Goal: Communication & Community: Answer question/provide support

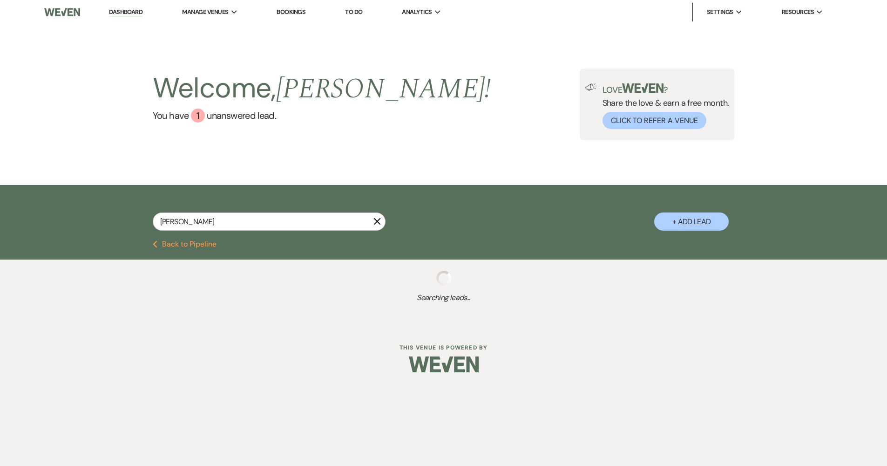
select select "8"
select select "5"
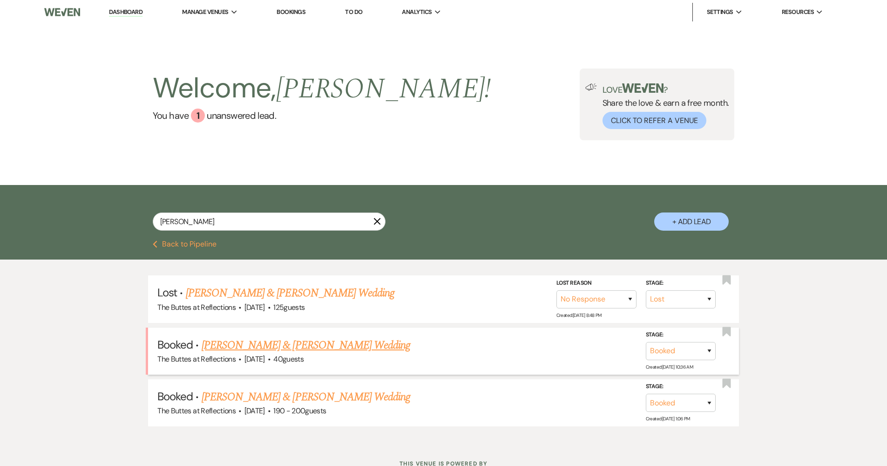
type input "[PERSON_NAME]"
click at [259, 344] on link "[PERSON_NAME] & [PERSON_NAME] Wedding" at bounding box center [306, 345] width 209 height 17
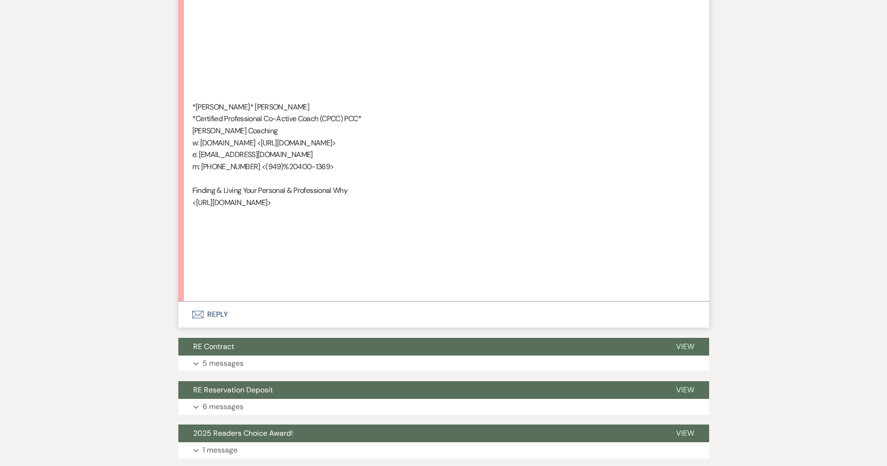
scroll to position [997, 0]
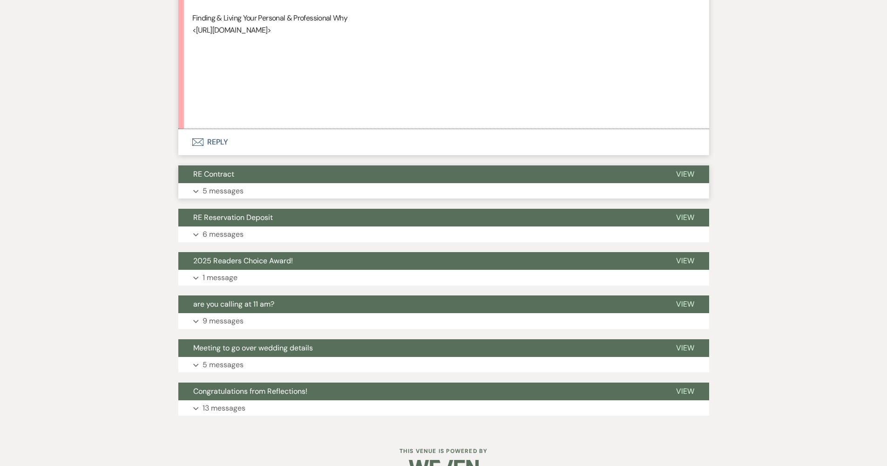
click at [235, 165] on button "RE Contract" at bounding box center [419, 174] width 483 height 18
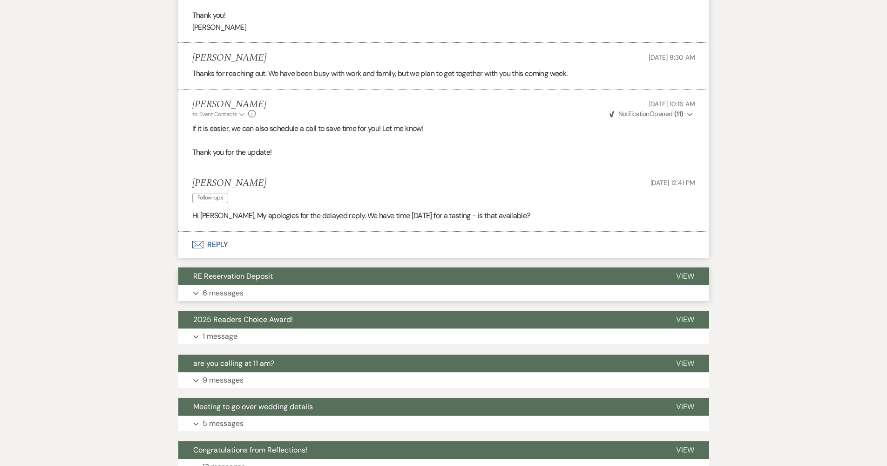
click at [216, 287] on p "6 messages" at bounding box center [223, 293] width 41 height 12
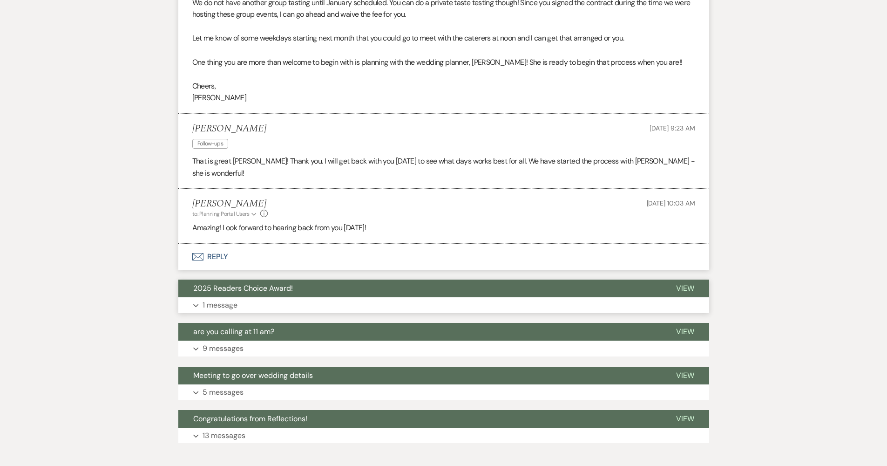
click at [221, 299] on p "1 message" at bounding box center [220, 305] width 35 height 12
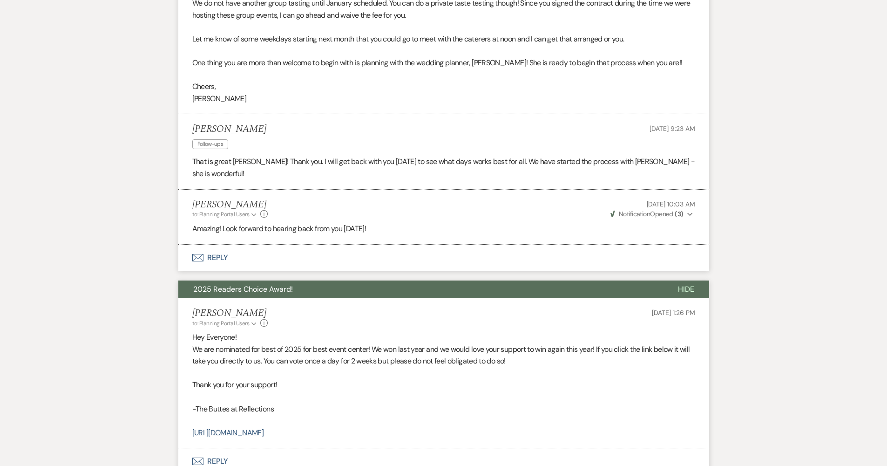
scroll to position [2309, 0]
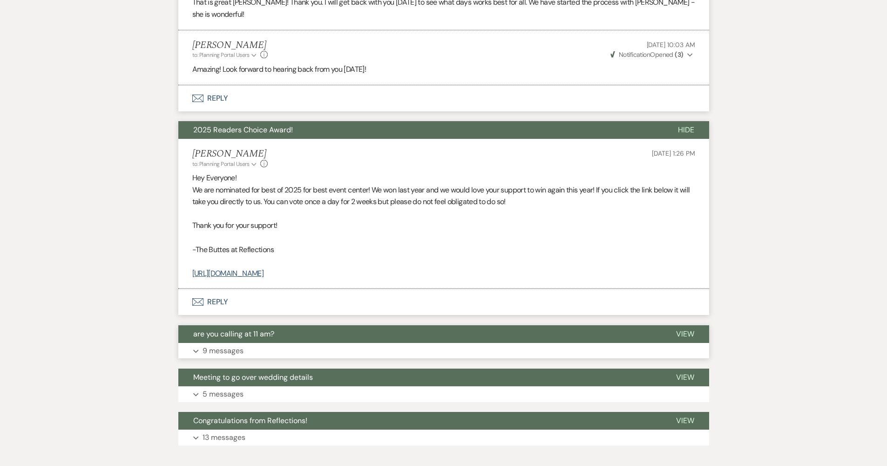
click at [219, 325] on button "are you calling at 11 am?" at bounding box center [419, 334] width 483 height 18
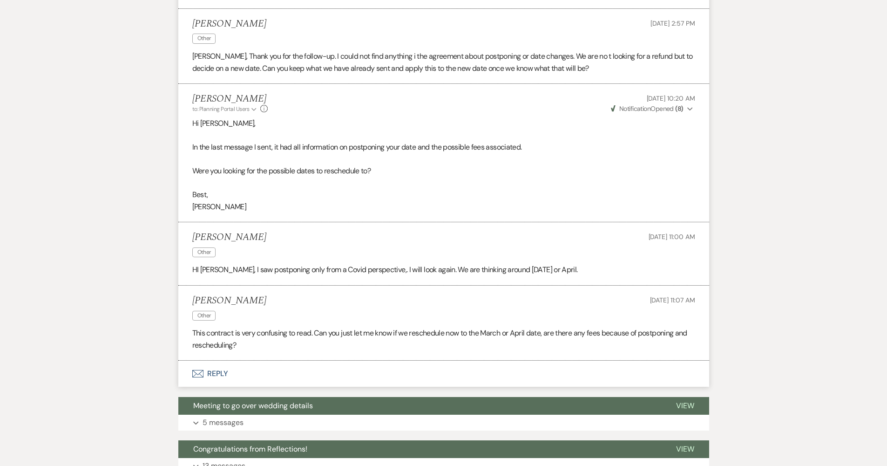
scroll to position [3124, 0]
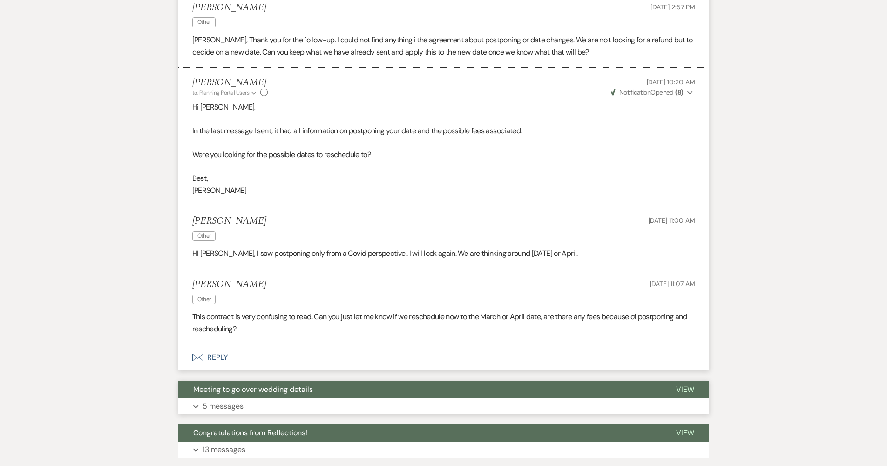
click at [325, 380] on button "Meeting to go over wedding details" at bounding box center [419, 389] width 483 height 18
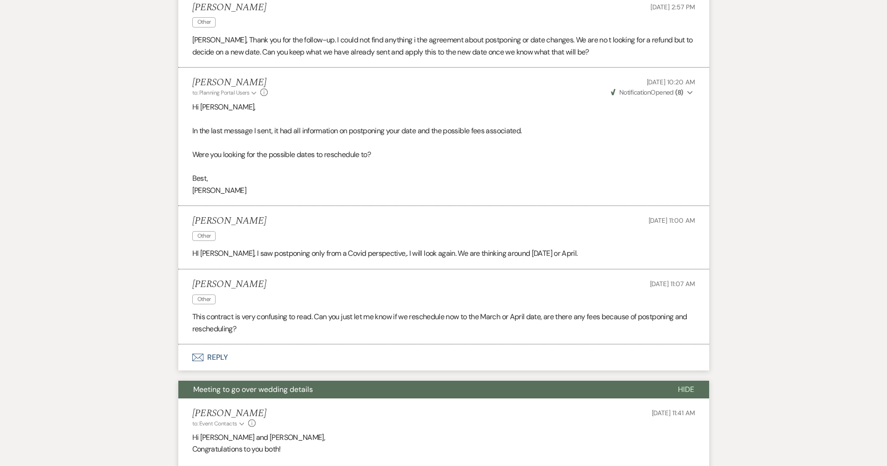
scroll to position [3564, 0]
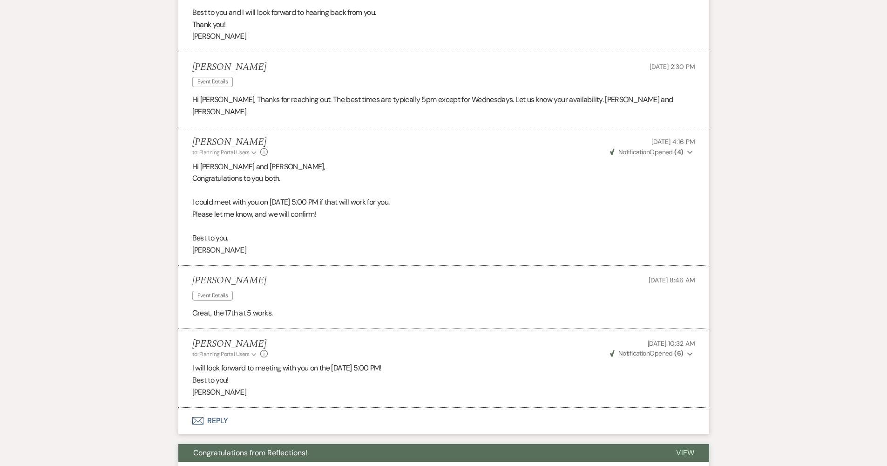
click at [271, 461] on button "Expand 13 messages" at bounding box center [443, 469] width 531 height 16
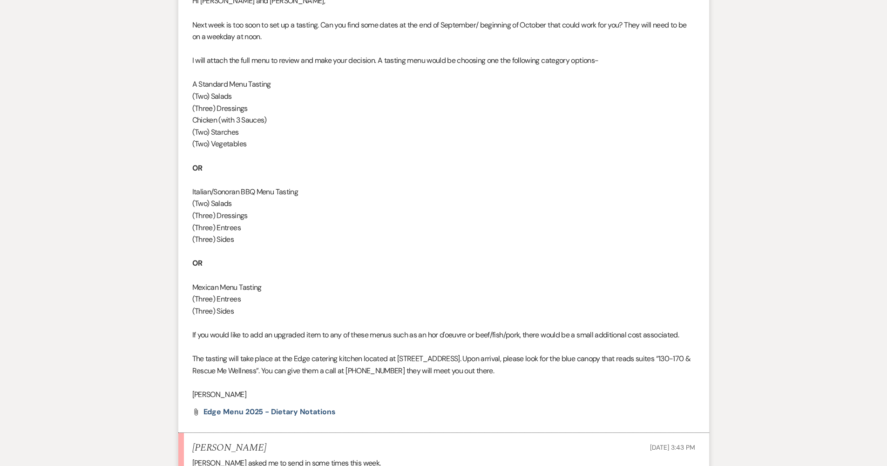
scroll to position [0, 0]
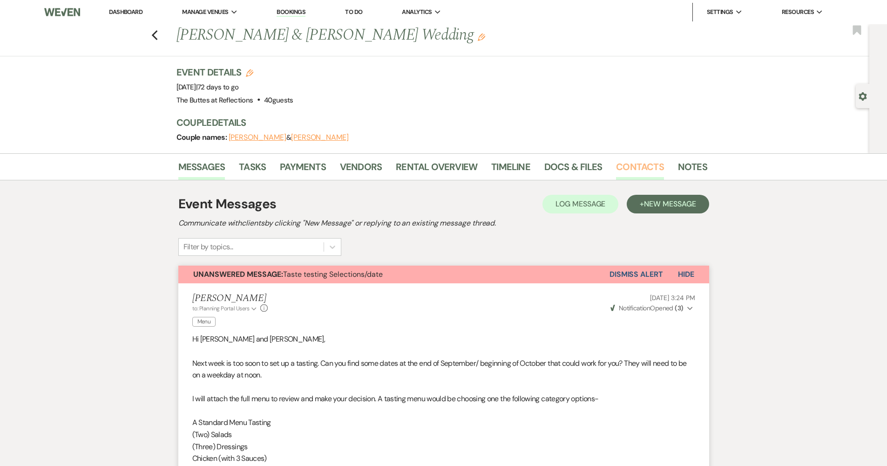
click at [635, 176] on link "Contacts" at bounding box center [640, 169] width 48 height 20
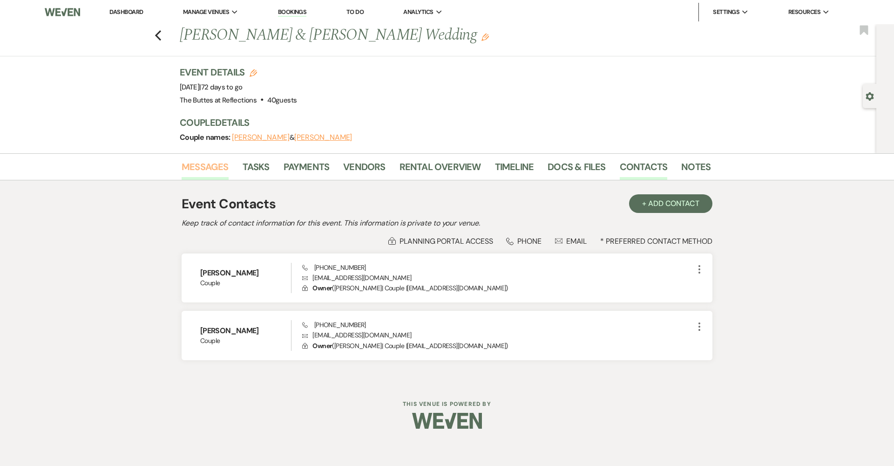
click at [227, 173] on link "Messages" at bounding box center [205, 169] width 47 height 20
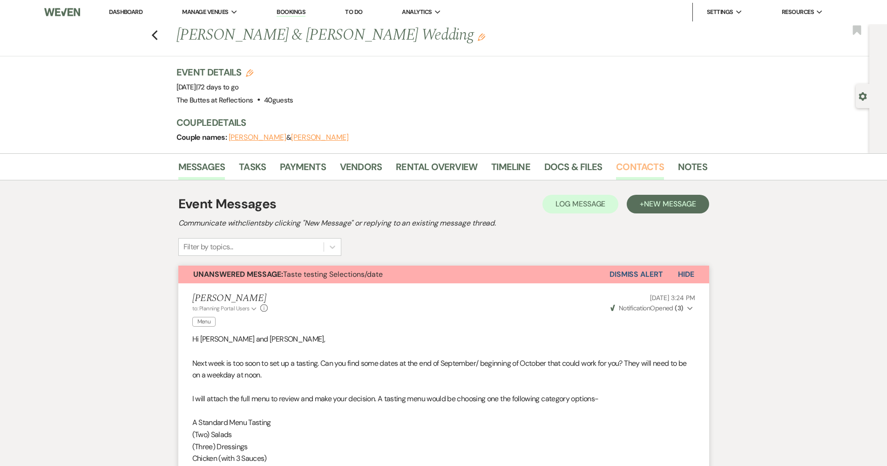
click at [617, 168] on link "Contacts" at bounding box center [640, 169] width 48 height 20
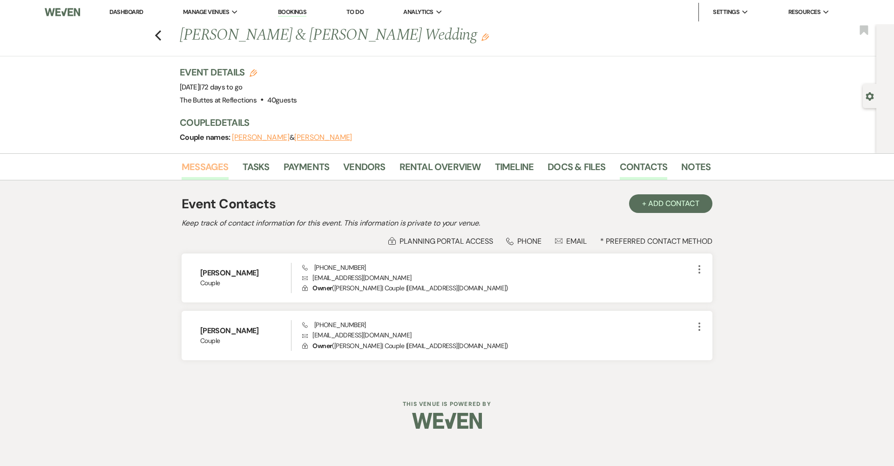
click at [211, 170] on link "Messages" at bounding box center [205, 169] width 47 height 20
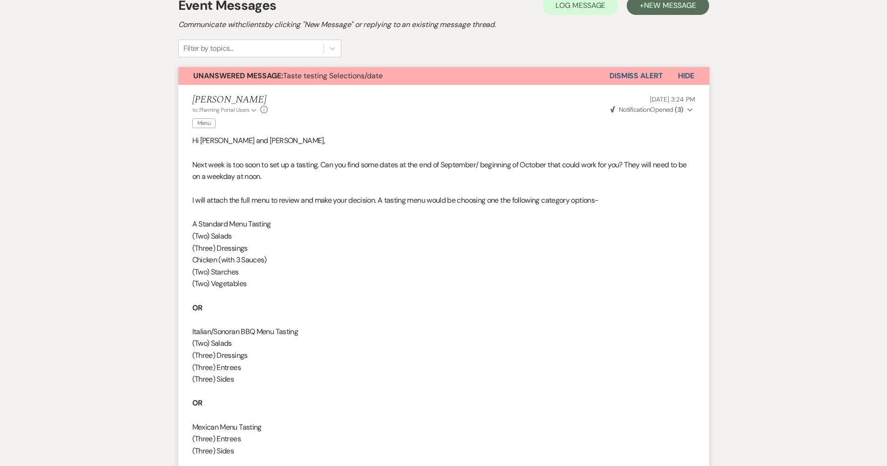
scroll to position [122, 0]
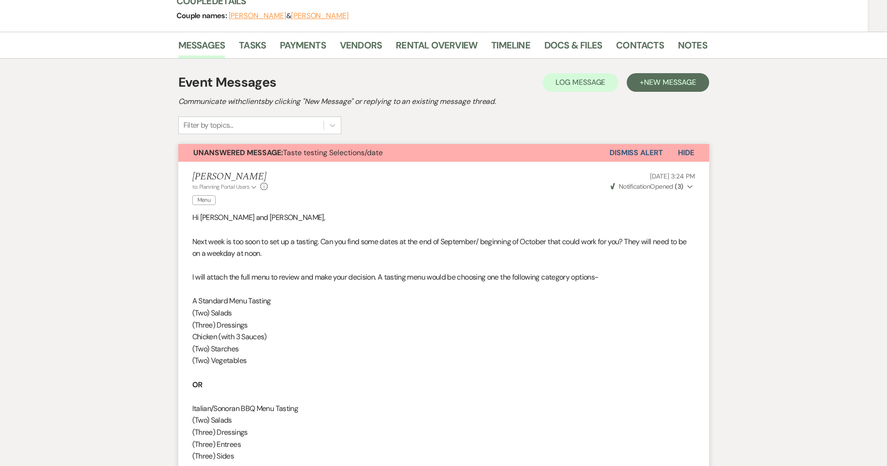
click at [630, 153] on button "Dismiss Alert" at bounding box center [637, 153] width 54 height 18
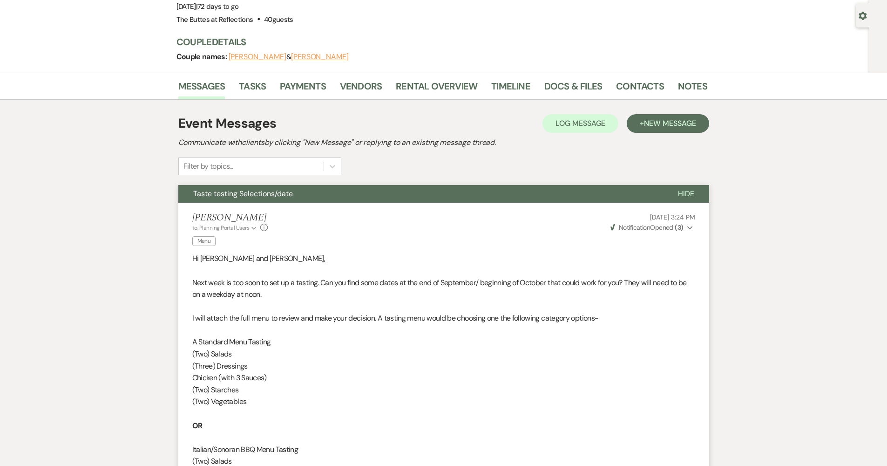
scroll to position [0, 0]
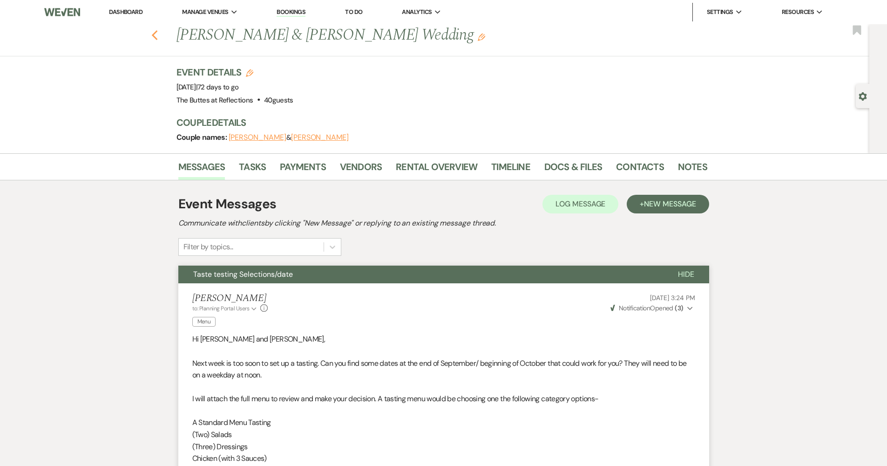
click at [156, 35] on use "button" at bounding box center [154, 35] width 6 height 10
select select "8"
select select "5"
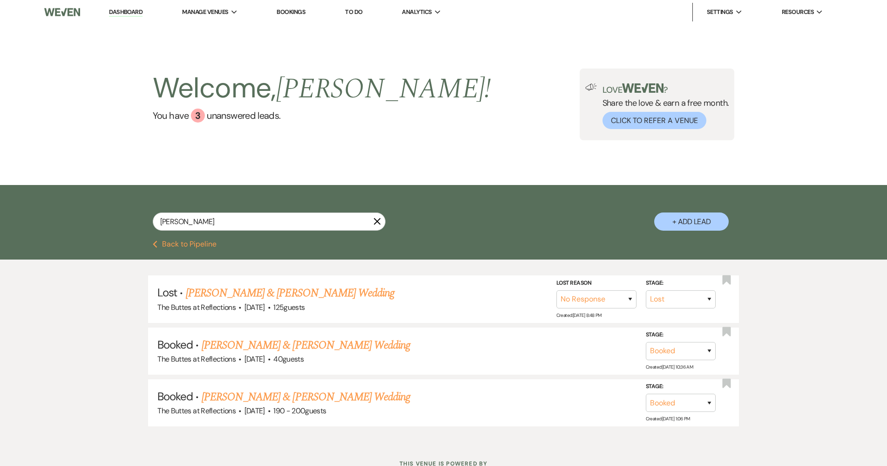
click at [169, 243] on button "Previous Back to Pipeline" at bounding box center [185, 243] width 64 height 7
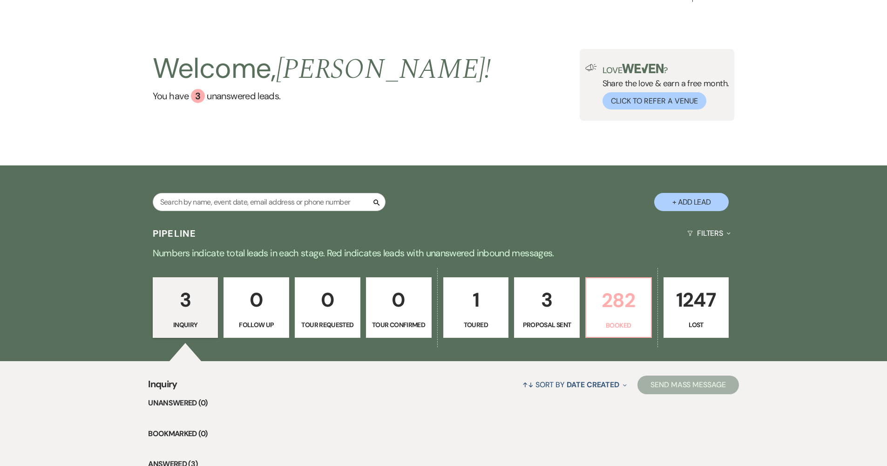
click at [630, 301] on p "282" at bounding box center [619, 300] width 54 height 31
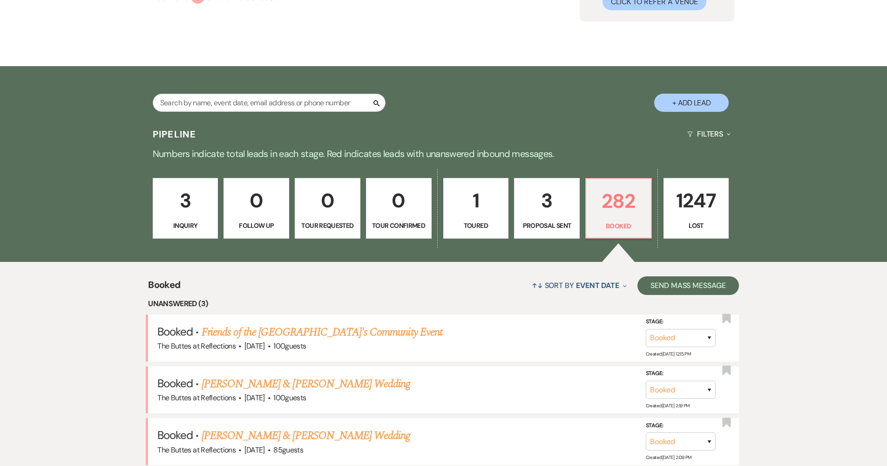
scroll to position [191, 0]
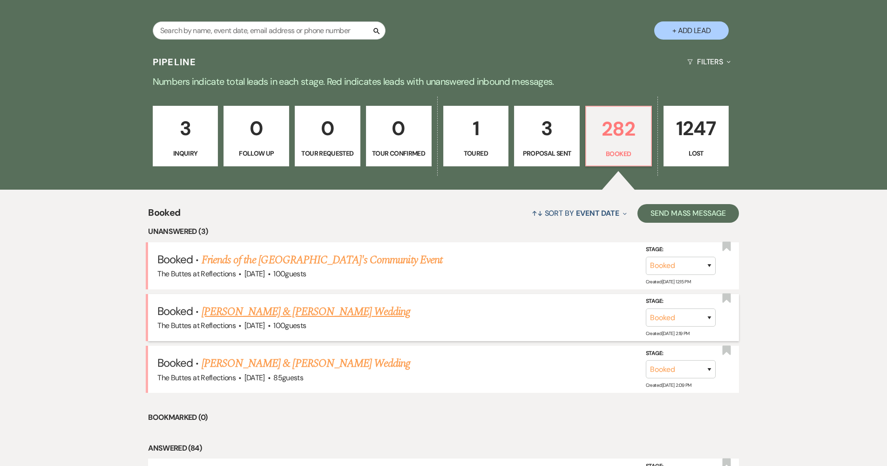
click at [257, 311] on link "[PERSON_NAME] & [PERSON_NAME] Wedding" at bounding box center [306, 311] width 209 height 17
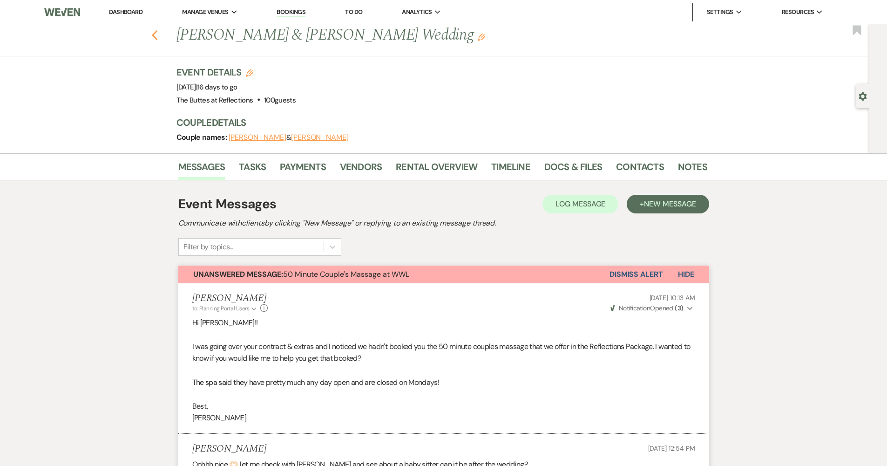
click at [158, 34] on icon "Previous" at bounding box center [154, 35] width 7 height 11
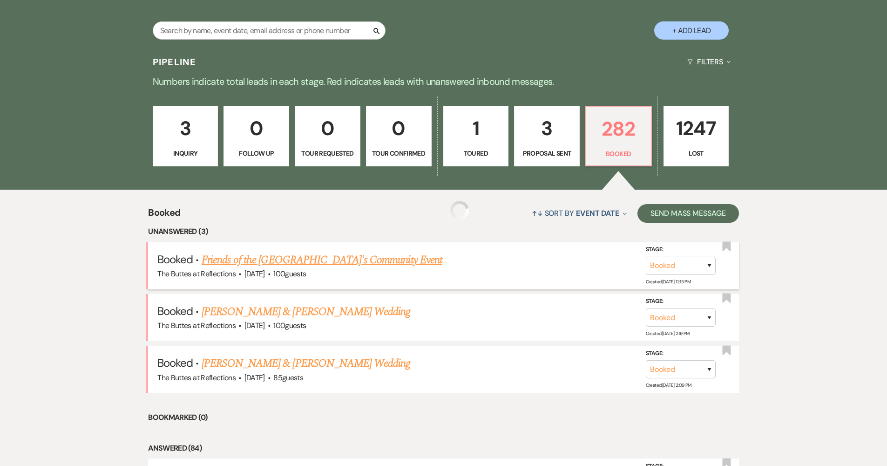
scroll to position [237, 0]
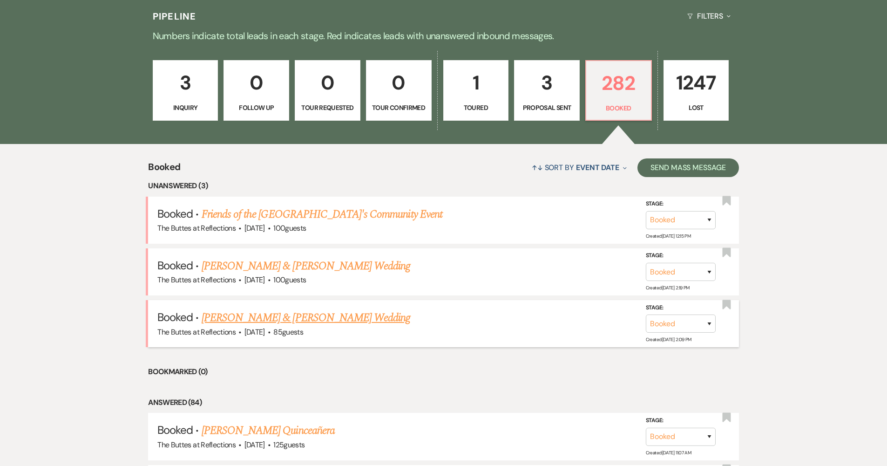
click at [264, 317] on link "[PERSON_NAME] & [PERSON_NAME] Wedding" at bounding box center [306, 317] width 209 height 17
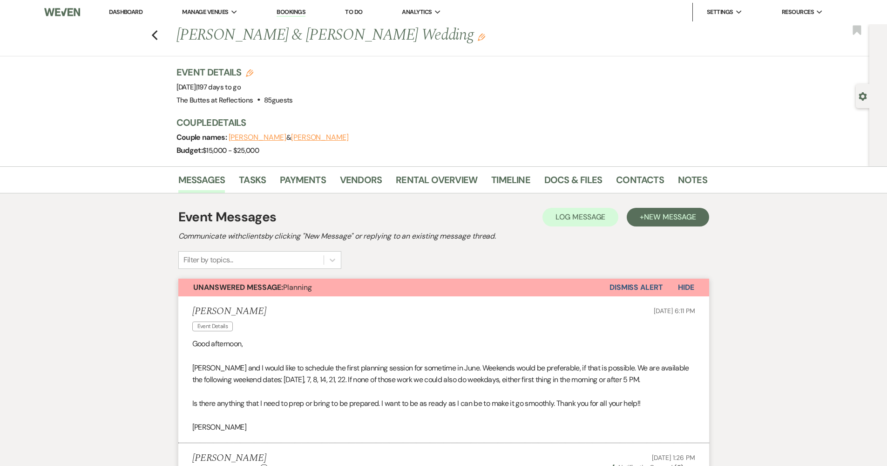
click at [163, 37] on div "Previous [PERSON_NAME] & [PERSON_NAME] Wedding Edit Bookmark" at bounding box center [432, 40] width 874 height 32
click at [158, 35] on icon "Previous" at bounding box center [154, 35] width 7 height 11
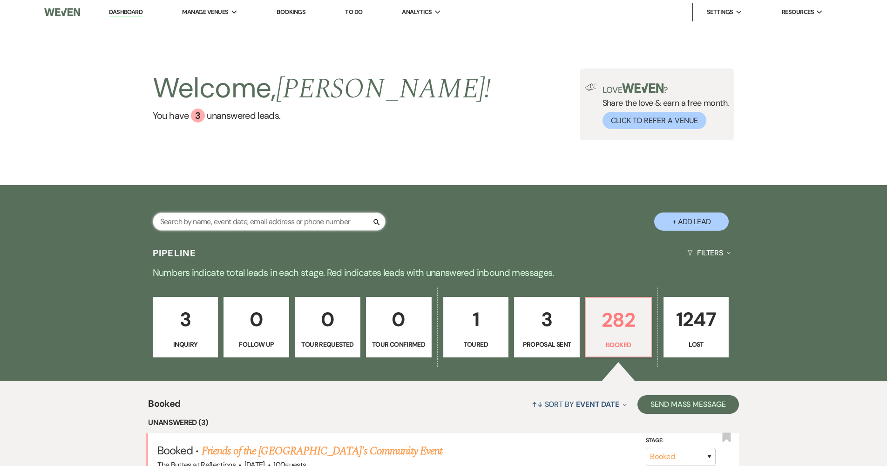
click at [294, 218] on input "text" at bounding box center [269, 221] width 233 height 18
type input "[PERSON_NAME]"
select select "8"
select select "5"
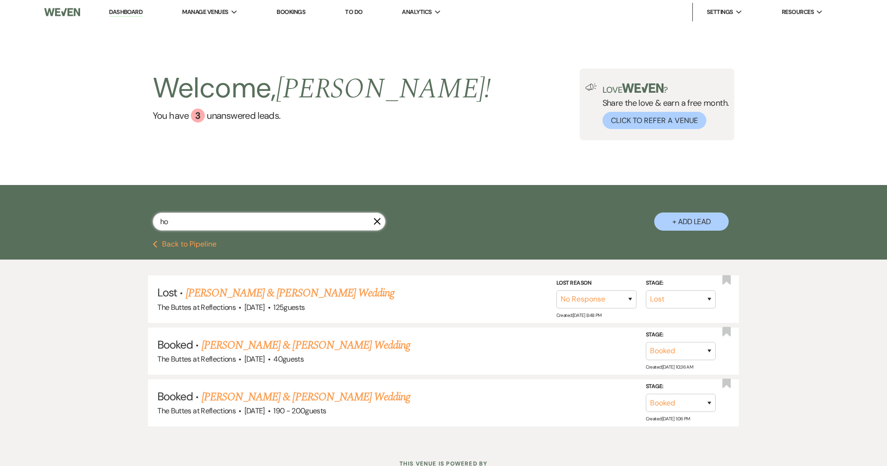
type input "h"
type input "koman"
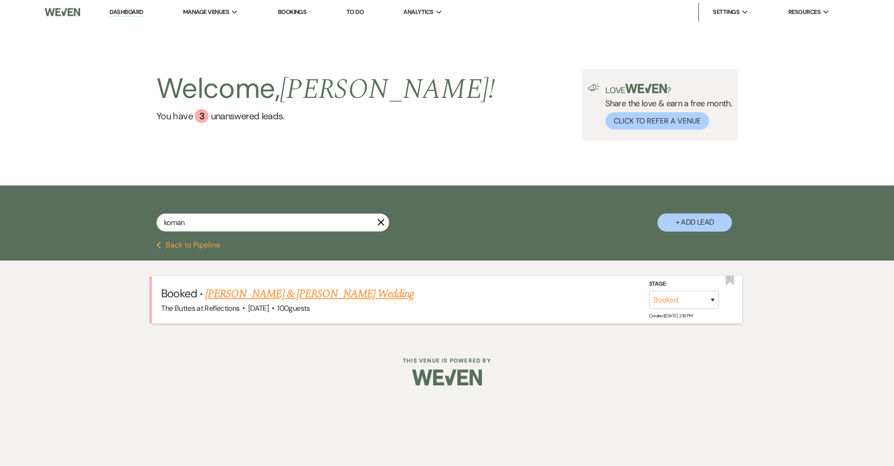
click at [285, 294] on link "[PERSON_NAME] & [PERSON_NAME] Wedding" at bounding box center [309, 293] width 209 height 17
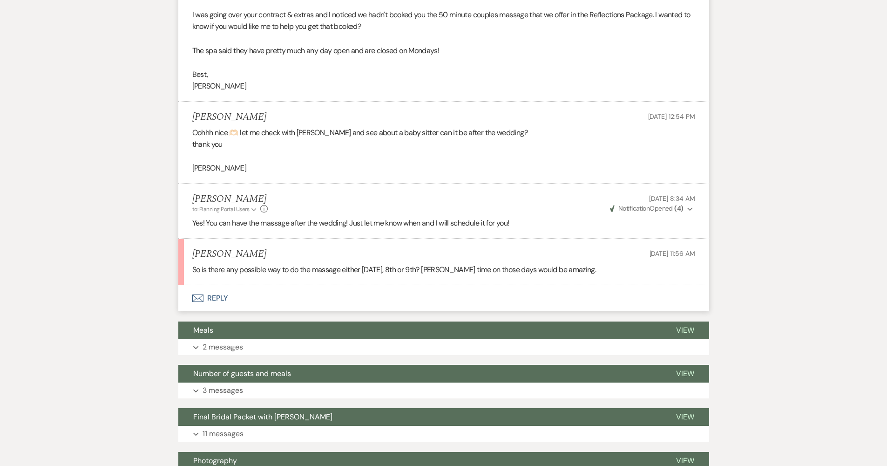
click at [266, 285] on button "Envelope Reply" at bounding box center [443, 298] width 531 height 26
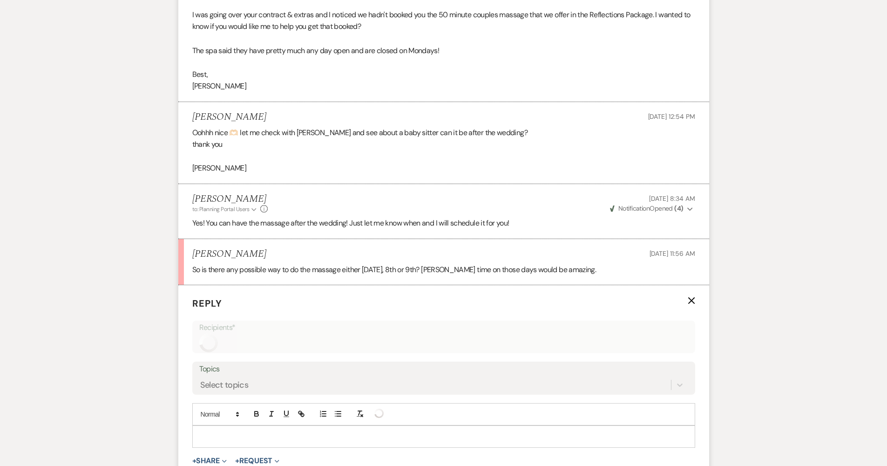
scroll to position [475, 0]
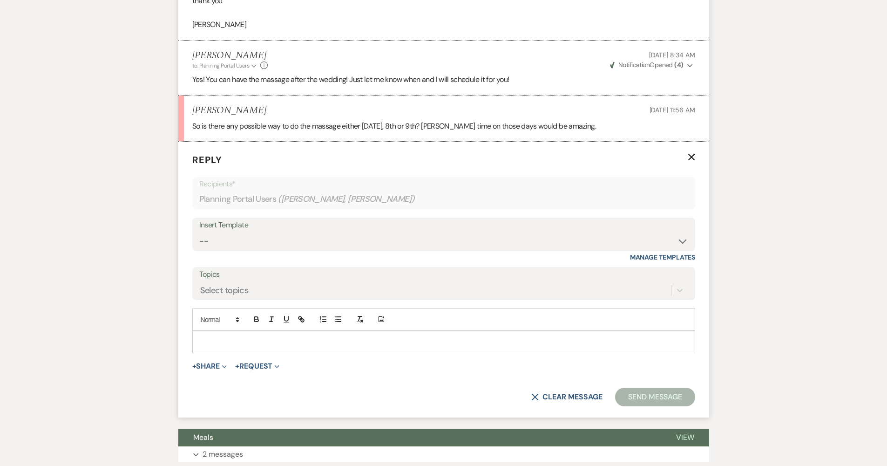
click at [244, 337] on p at bounding box center [444, 342] width 488 height 10
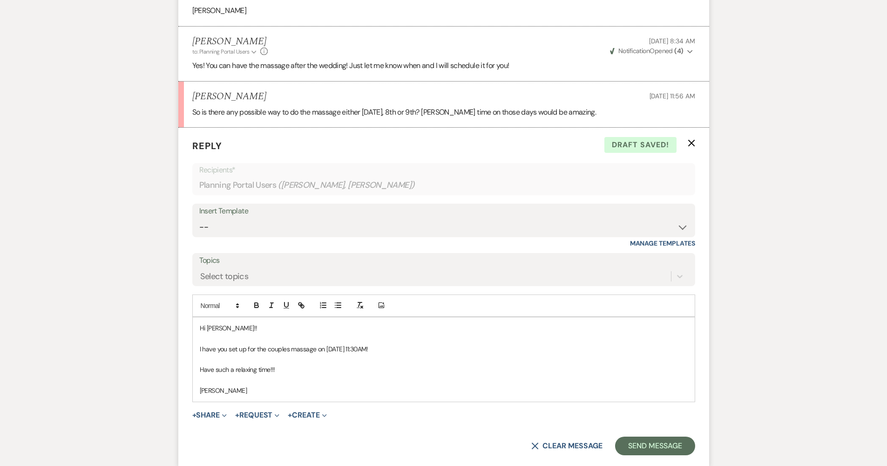
scroll to position [500, 0]
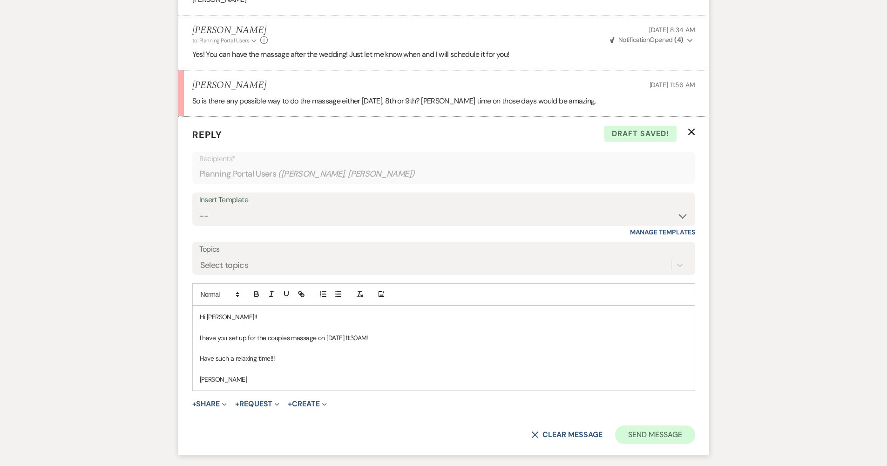
click at [678, 425] on button "Send Message" at bounding box center [655, 434] width 80 height 19
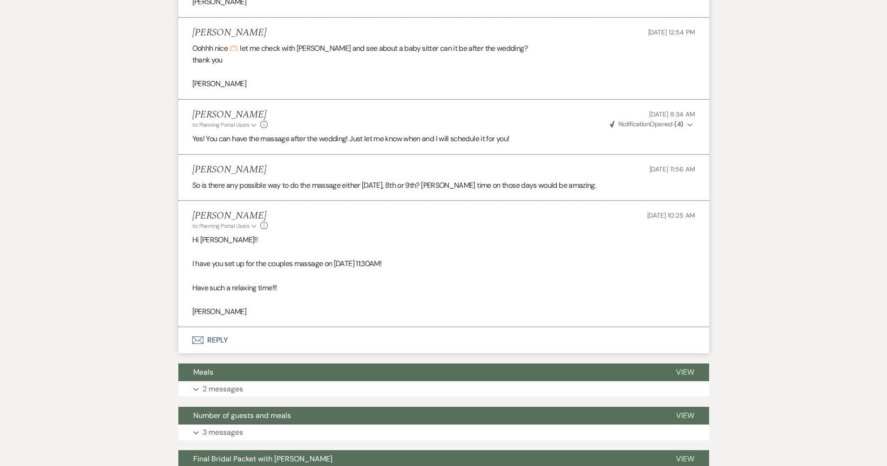
scroll to position [0, 0]
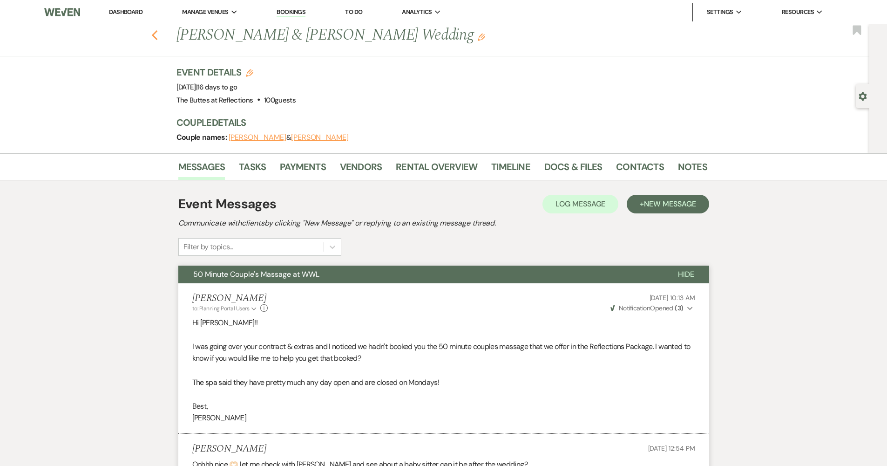
click at [158, 34] on icon "Previous" at bounding box center [154, 35] width 7 height 11
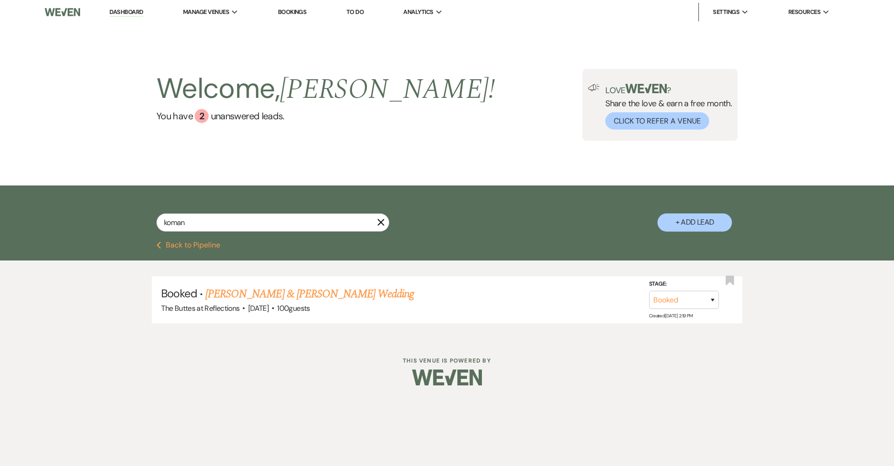
click at [206, 247] on button "Previous Back to Pipeline" at bounding box center [188, 244] width 64 height 7
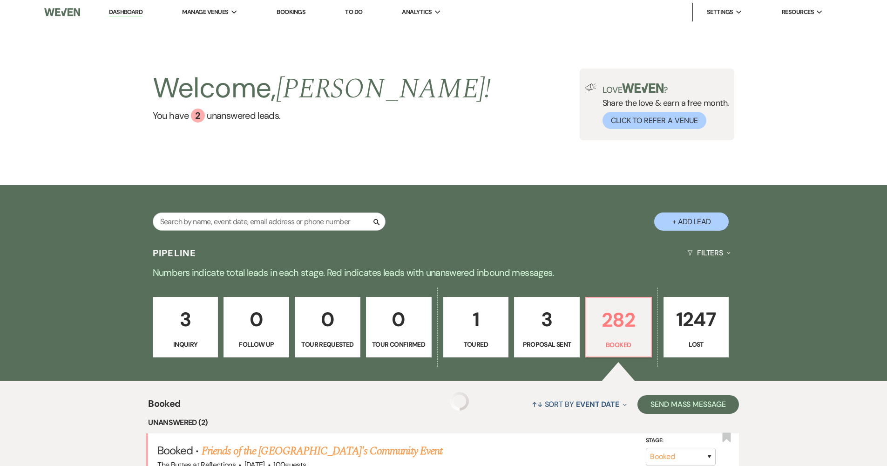
scroll to position [158, 0]
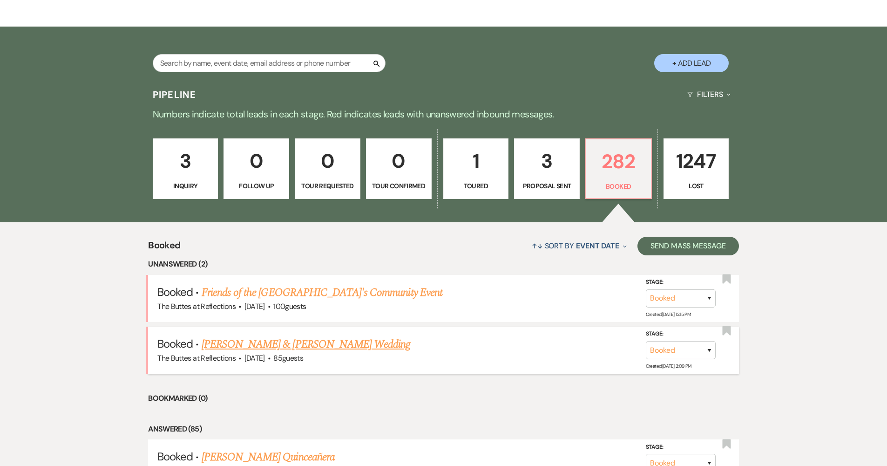
click at [388, 345] on link "[PERSON_NAME] & [PERSON_NAME] Wedding" at bounding box center [306, 344] width 209 height 17
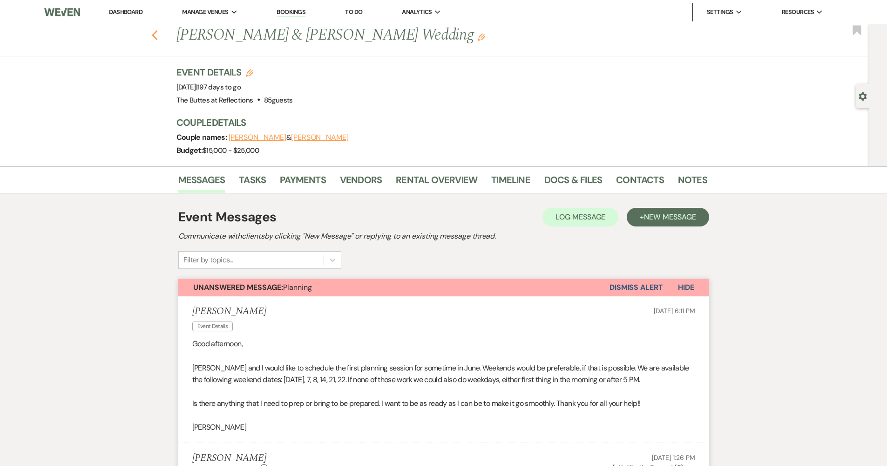
click at [158, 32] on icon "Previous" at bounding box center [154, 35] width 7 height 11
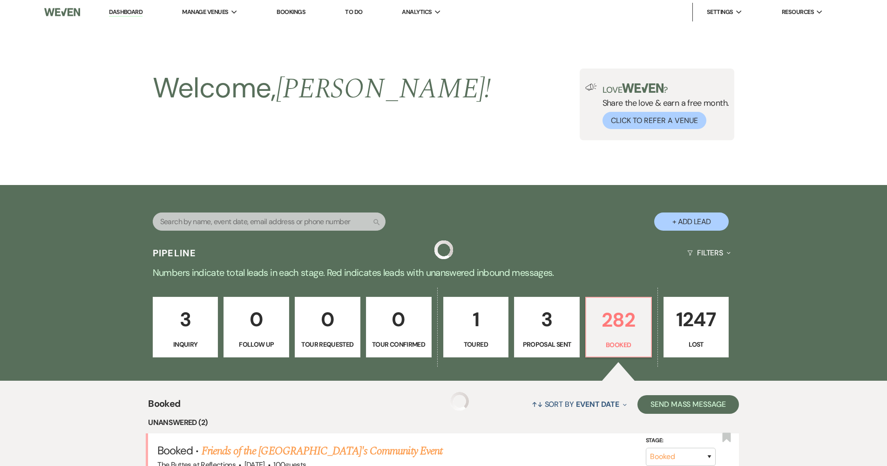
scroll to position [158, 0]
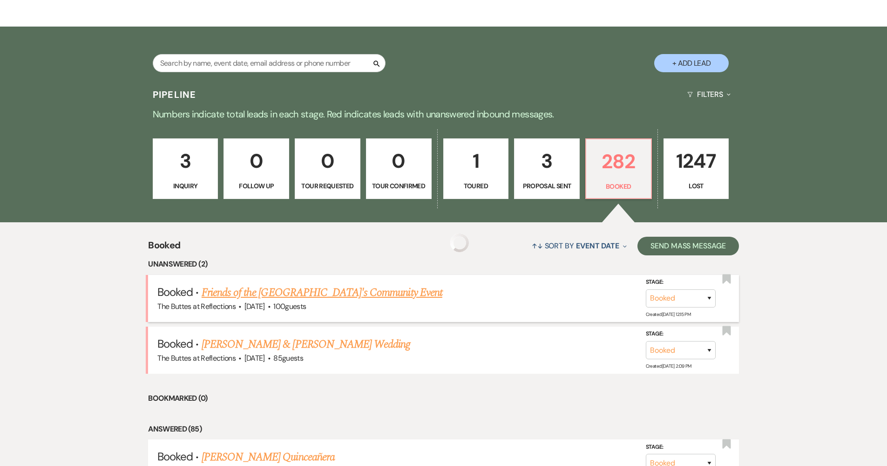
click at [321, 286] on link "Friends of the [GEOGRAPHIC_DATA]'s Community Event" at bounding box center [322, 292] width 241 height 17
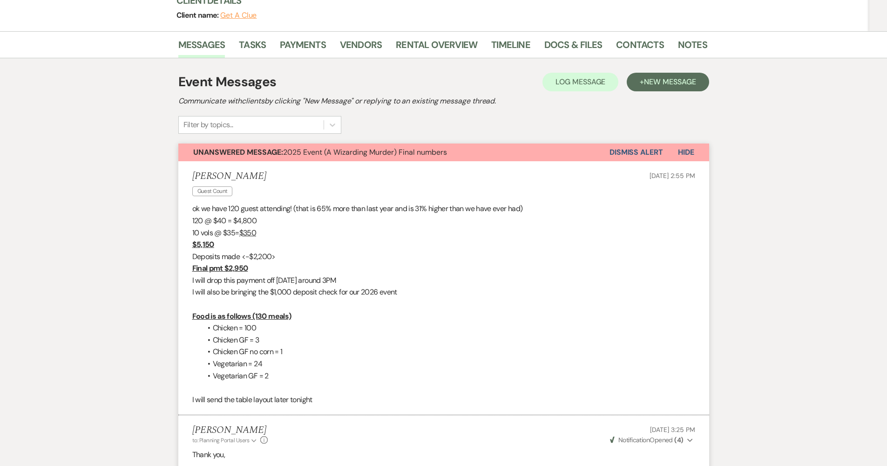
scroll to position [120, 0]
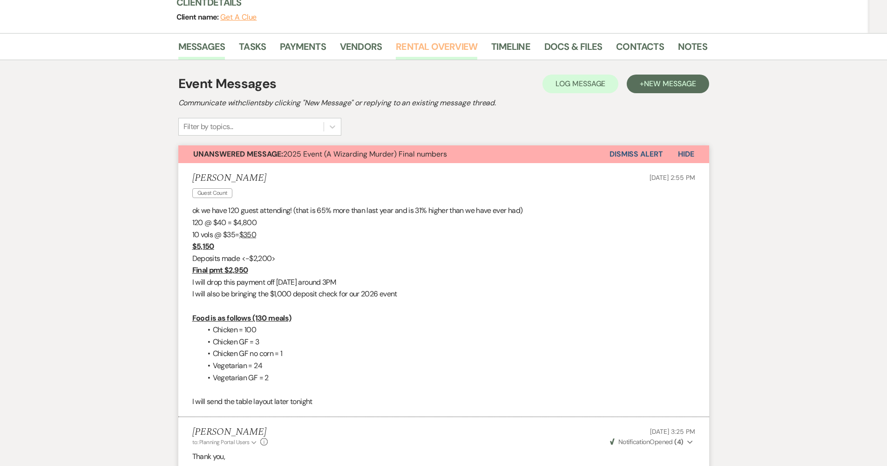
click at [450, 40] on link "Rental Overview" at bounding box center [436, 49] width 81 height 20
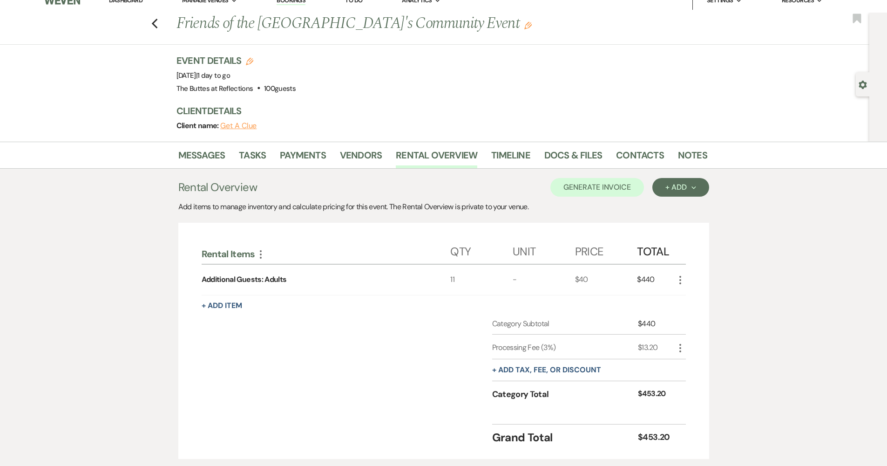
scroll to position [45, 0]
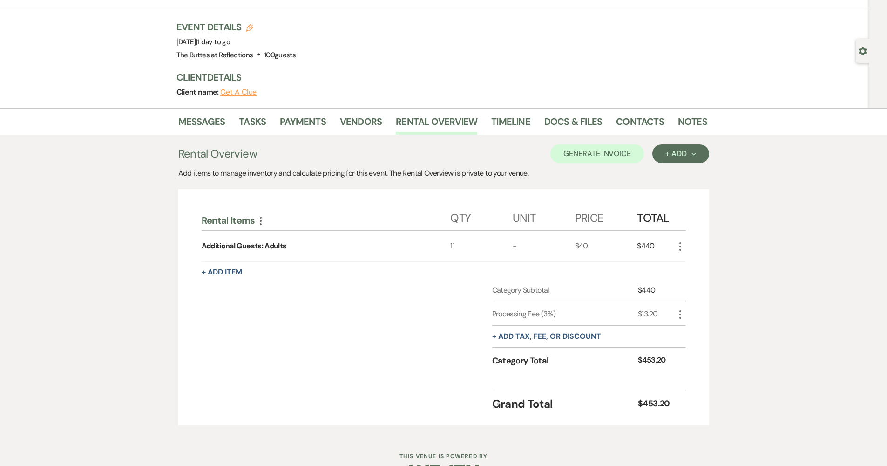
click at [232, 128] on li "Messages" at bounding box center [208, 123] width 61 height 22
click at [224, 128] on link "Messages" at bounding box center [201, 124] width 47 height 20
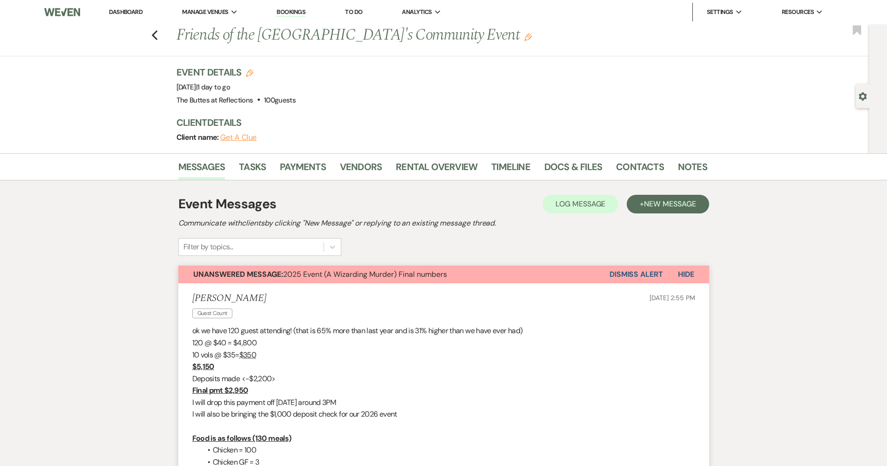
click at [128, 6] on li "Dashboard" at bounding box center [125, 12] width 43 height 19
click at [130, 10] on link "Dashboard" at bounding box center [126, 12] width 34 height 8
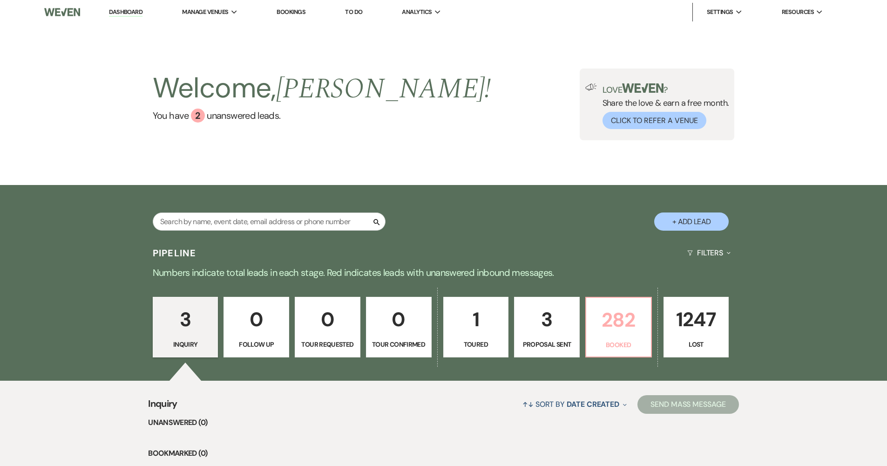
click at [613, 329] on p "282" at bounding box center [619, 319] width 54 height 31
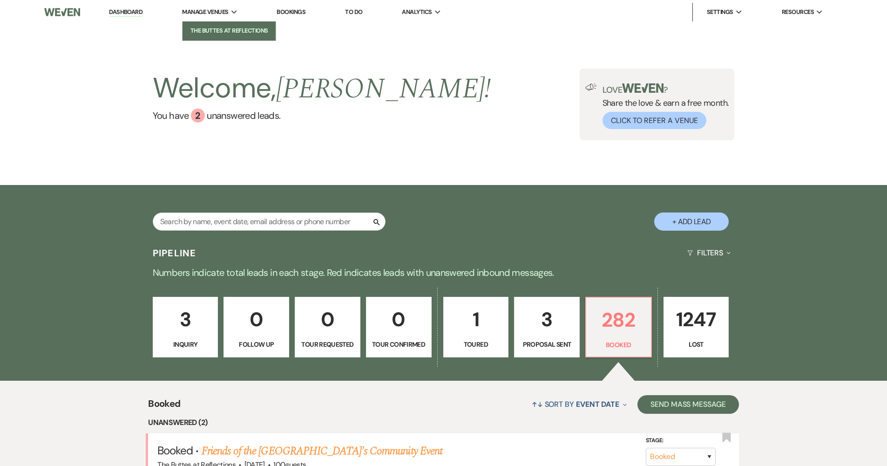
click at [204, 39] on link "The Buttes at Reflections" at bounding box center [229, 30] width 93 height 19
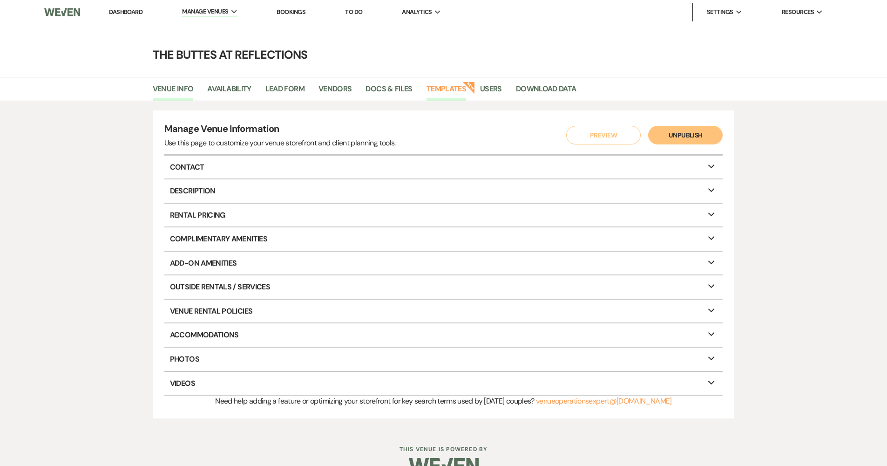
click at [434, 90] on link "Templates" at bounding box center [447, 92] width 40 height 18
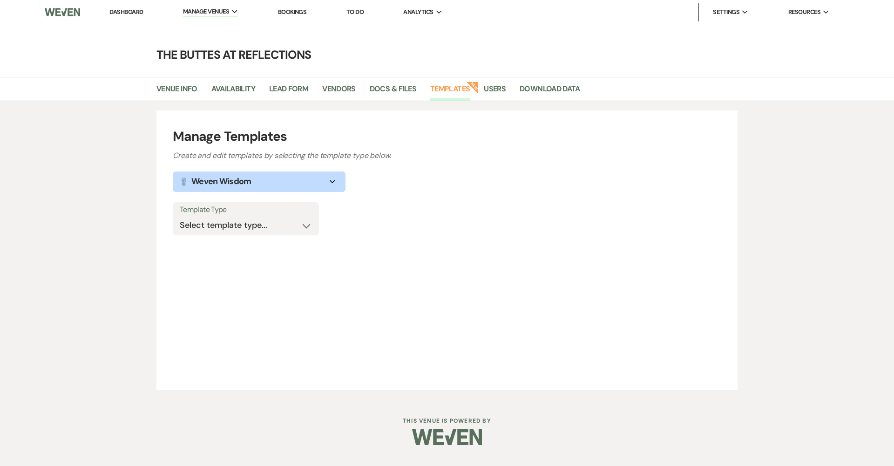
click at [278, 235] on div "Template Type Select template type... Task List Message Templates Payment Plan …" at bounding box center [246, 219] width 146 height 34
select select "Message Templates"
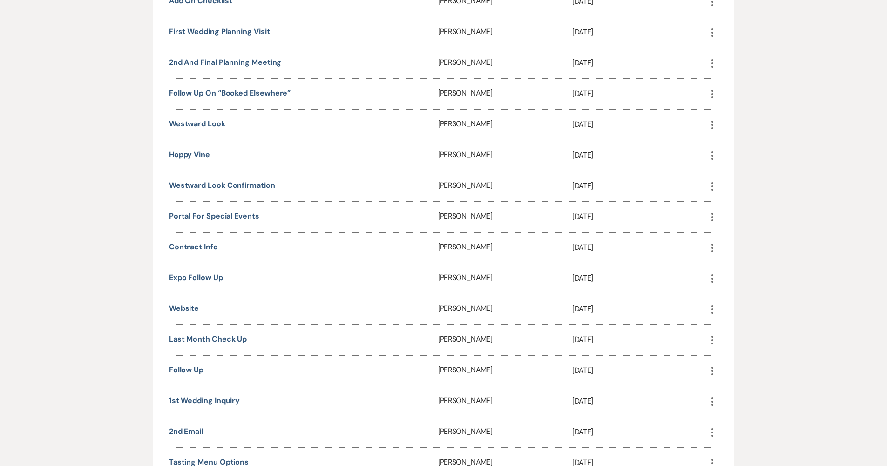
scroll to position [465, 0]
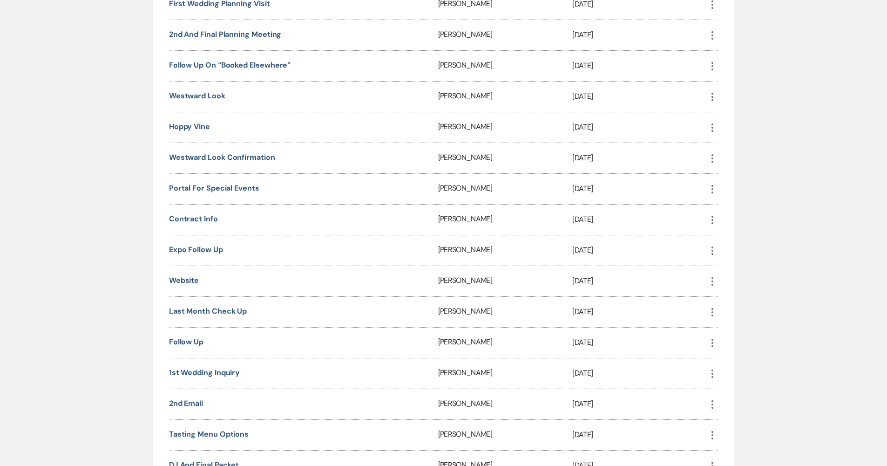
click at [205, 216] on link "Contract Info" at bounding box center [193, 219] width 49 height 10
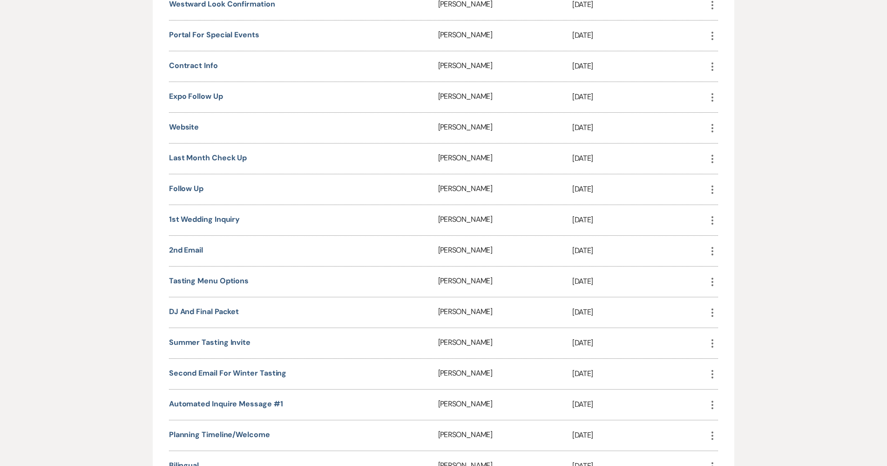
scroll to position [620, 0]
